Goal: Transaction & Acquisition: Purchase product/service

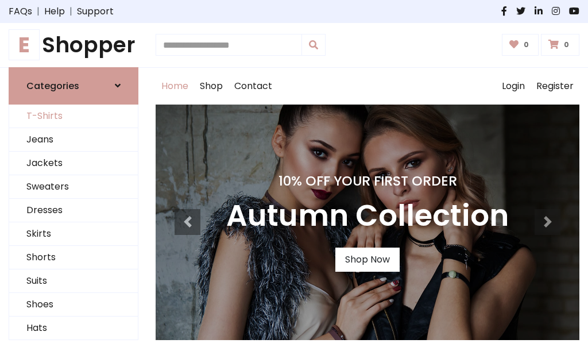
click at [73, 116] on link "T-Shirts" at bounding box center [73, 116] width 129 height 24
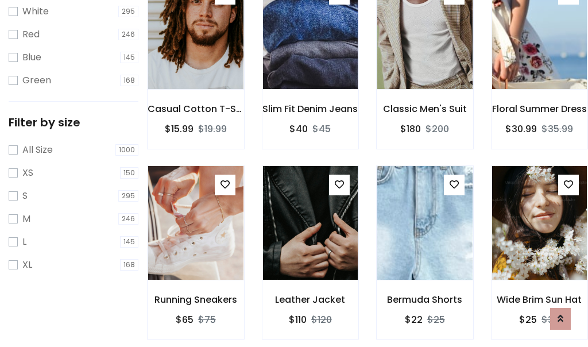
scroll to position [21, 0]
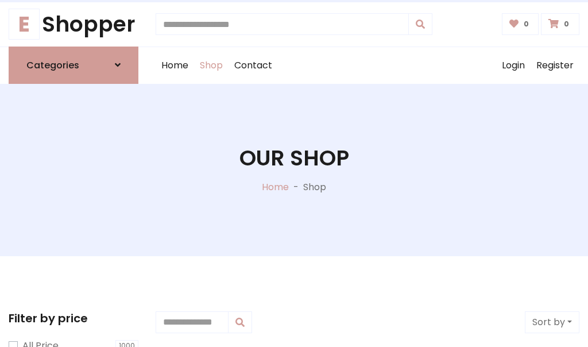
click at [294, 169] on h1 "Our Shop" at bounding box center [294, 158] width 110 height 26
click at [367, 65] on div "Home Shop Contact Log out Login Register" at bounding box center [368, 65] width 424 height 37
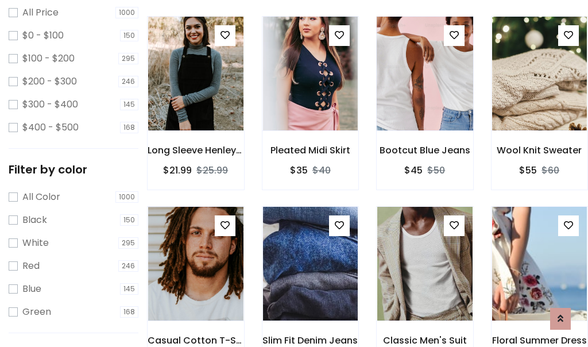
click at [424, 94] on img at bounding box center [424, 74] width 114 height 276
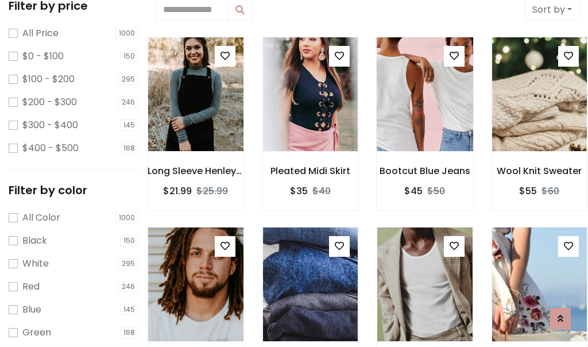
scroll to position [21, 0]
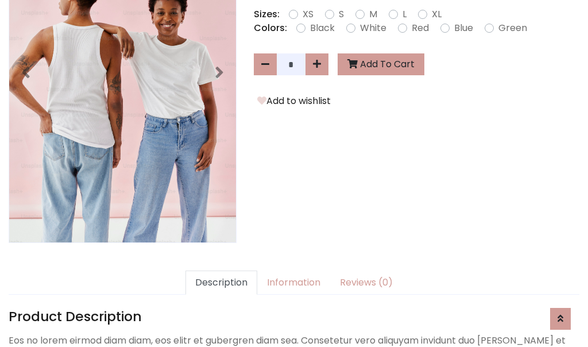
scroll to position [281, 0]
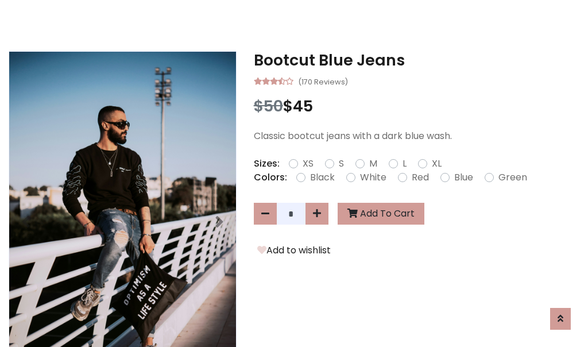
click at [416, 60] on h3 "Bootcut Blue Jeans" at bounding box center [417, 60] width 326 height 18
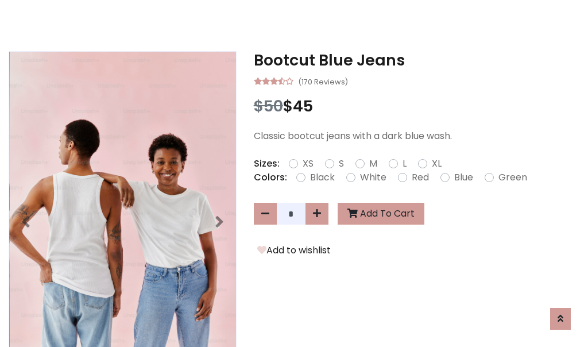
click at [416, 60] on h3 "Bootcut Blue Jeans" at bounding box center [417, 60] width 326 height 18
